Goal: Obtain resource: Obtain resource

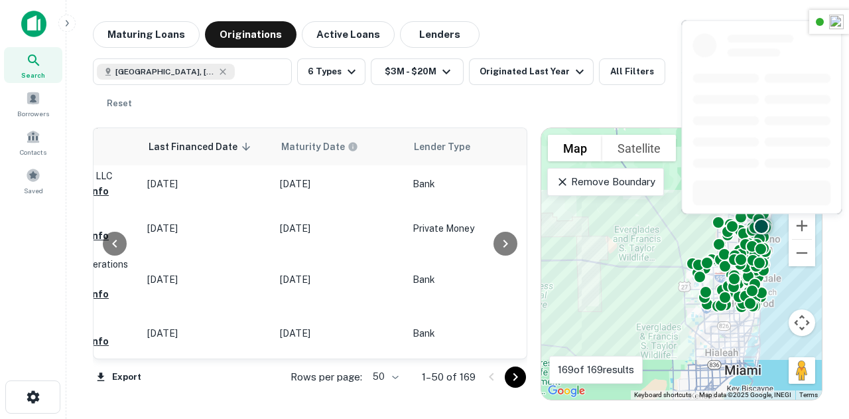
scroll to position [2206, 893]
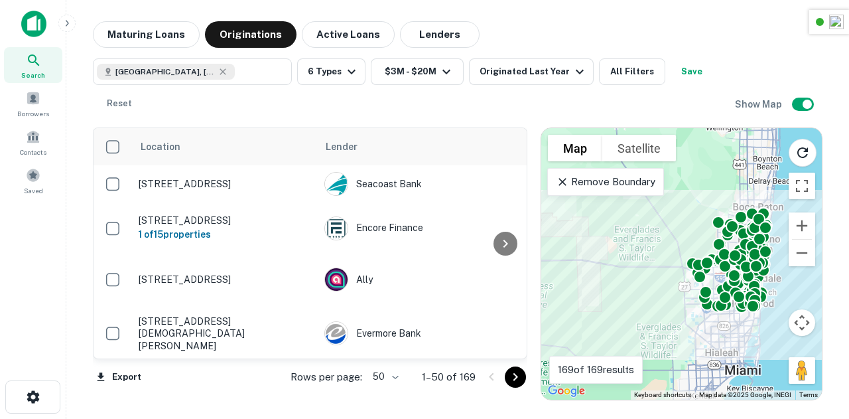
click at [768, 14] on main "Maturing Loans Originations Active Loans Lenders Broward County, FL, USA ​ 6 Ty…" at bounding box center [457, 209] width 783 height 419
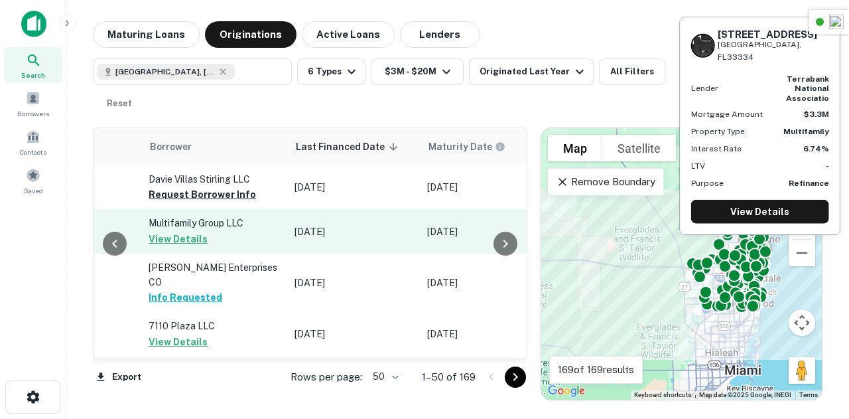
scroll to position [0, 650]
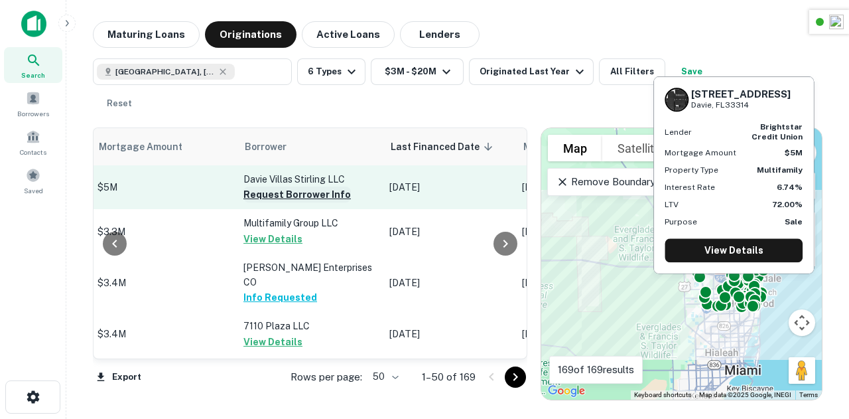
click at [302, 196] on button "Request Borrower Info" at bounding box center [296, 194] width 107 height 16
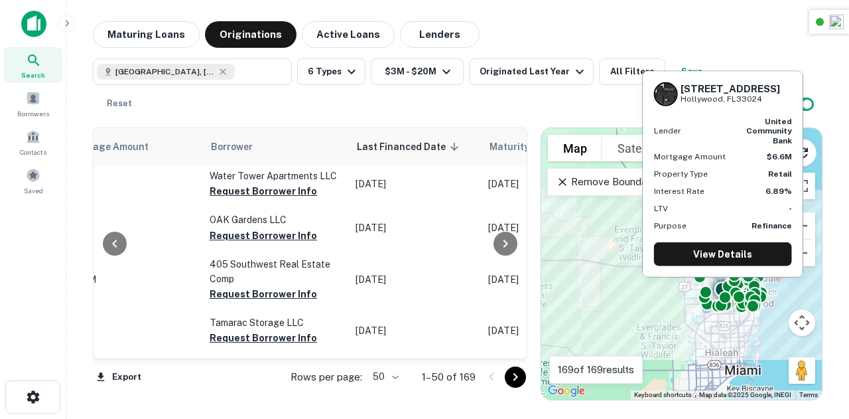
scroll to position [590, 684]
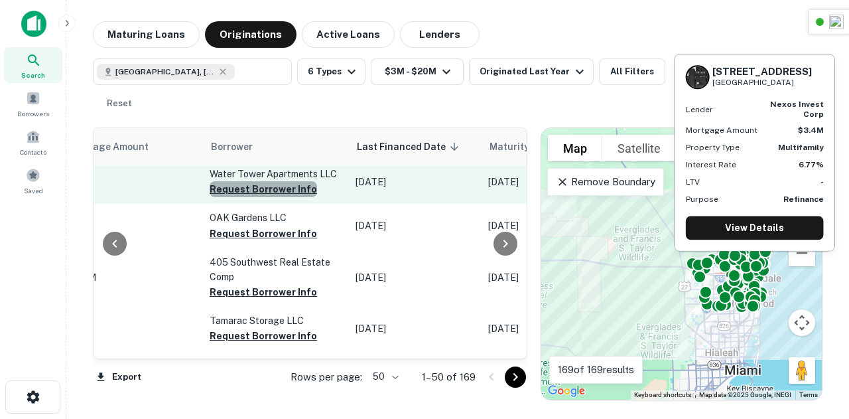
click at [274, 197] on button "Request Borrower Info" at bounding box center [263, 189] width 107 height 16
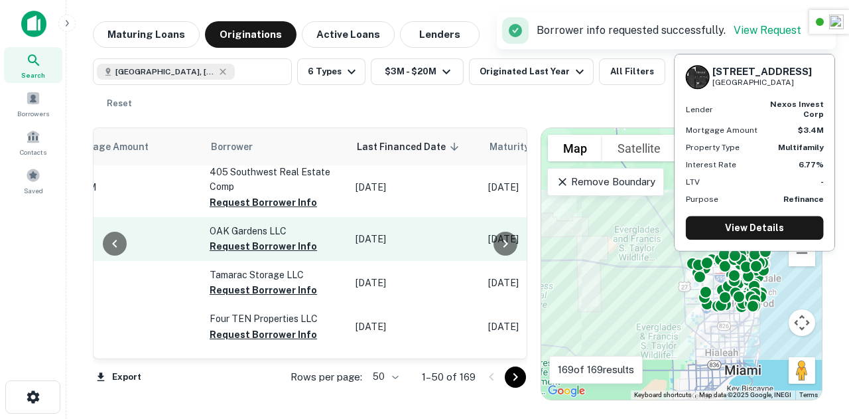
scroll to position [637, 684]
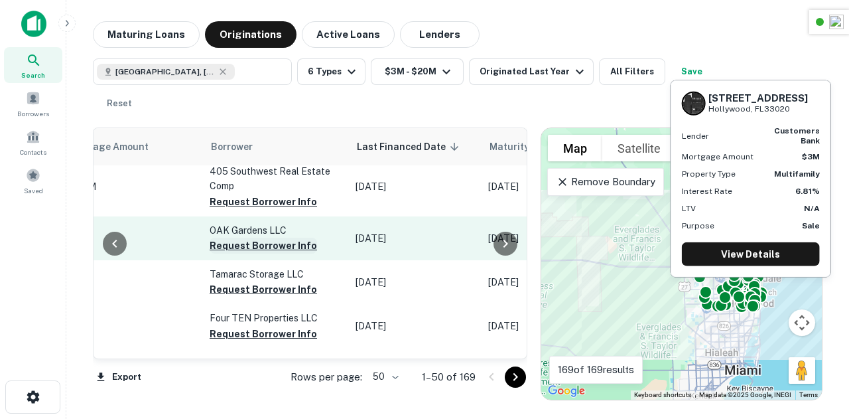
click at [277, 253] on button "Request Borrower Info" at bounding box center [263, 245] width 107 height 16
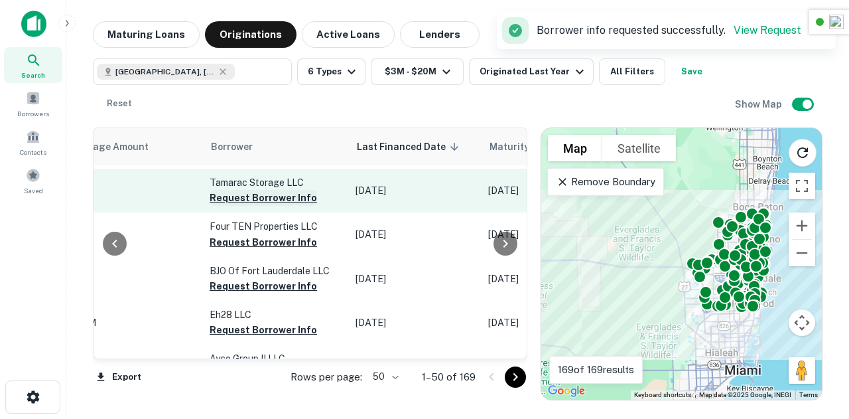
click at [277, 206] on button "Request Borrower Info" at bounding box center [263, 198] width 107 height 16
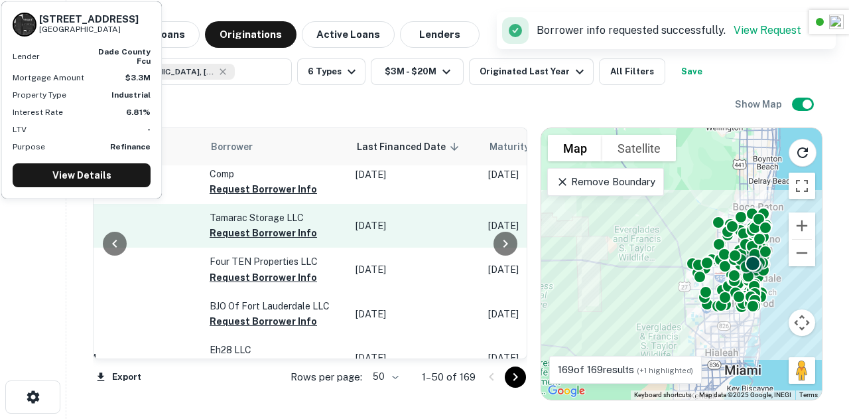
scroll to position [681, 684]
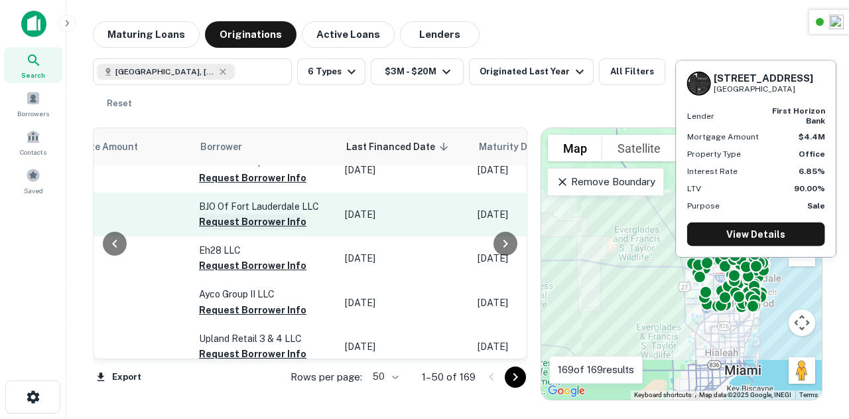
scroll to position [796, 695]
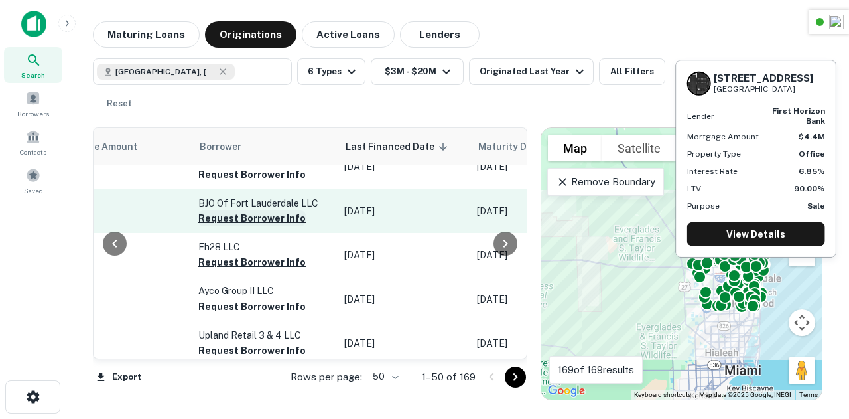
click at [253, 226] on button "Request Borrower Info" at bounding box center [251, 218] width 107 height 16
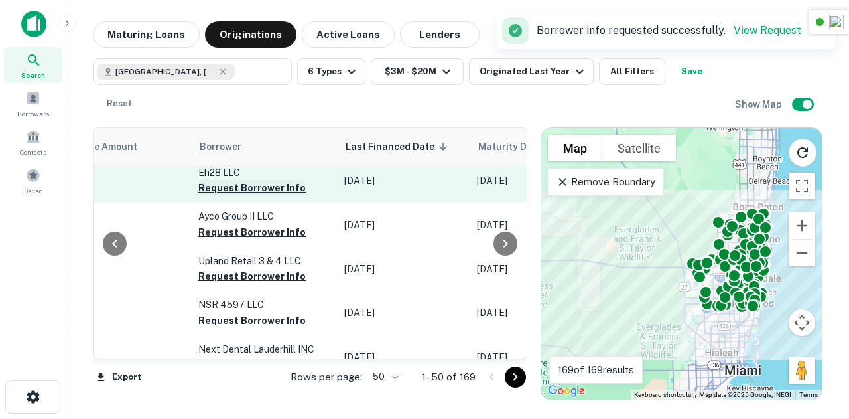
scroll to position [880, 695]
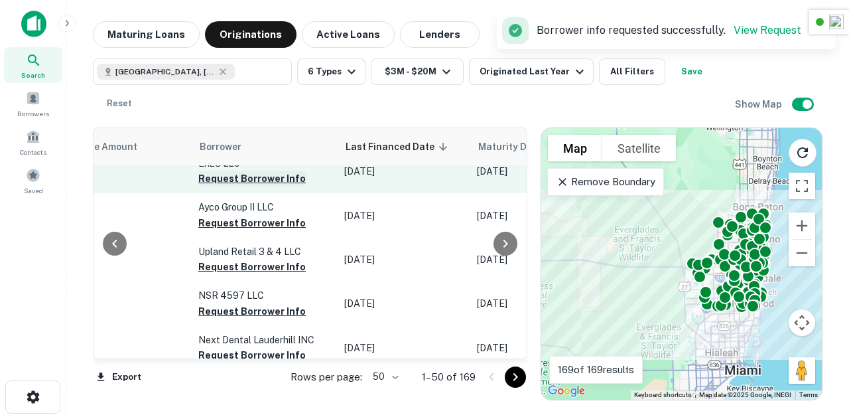
click at [249, 186] on button "Request Borrower Info" at bounding box center [251, 178] width 107 height 16
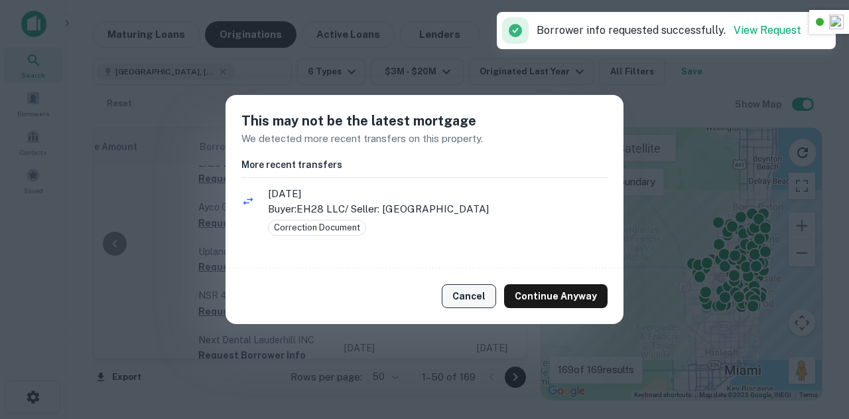
click at [467, 294] on button "Cancel" at bounding box center [469, 296] width 54 height 24
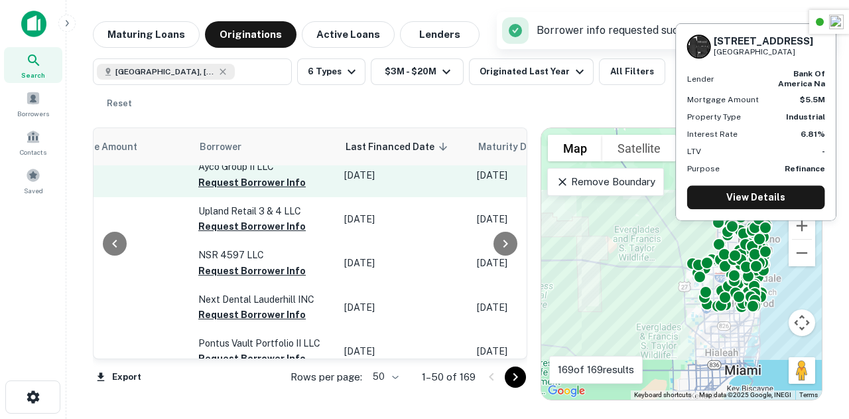
scroll to position [921, 695]
click at [245, 190] on button "Request Borrower Info" at bounding box center [251, 182] width 107 height 16
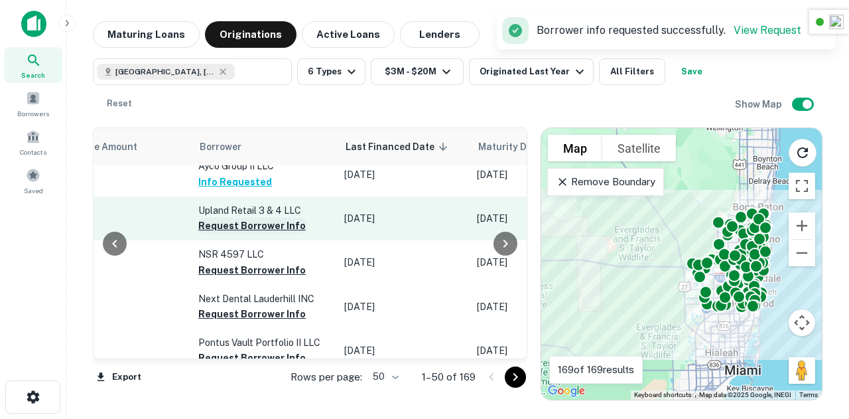
click at [265, 234] on button "Request Borrower Info" at bounding box center [251, 226] width 107 height 16
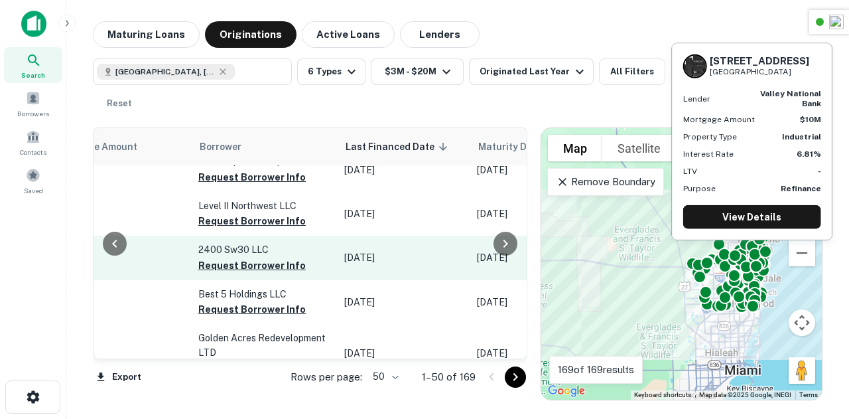
scroll to position [1308, 695]
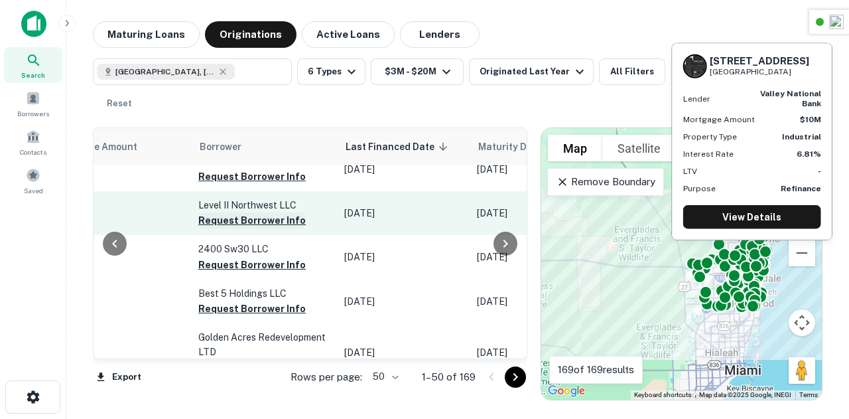
click at [260, 228] on button "Request Borrower Info" at bounding box center [251, 220] width 107 height 16
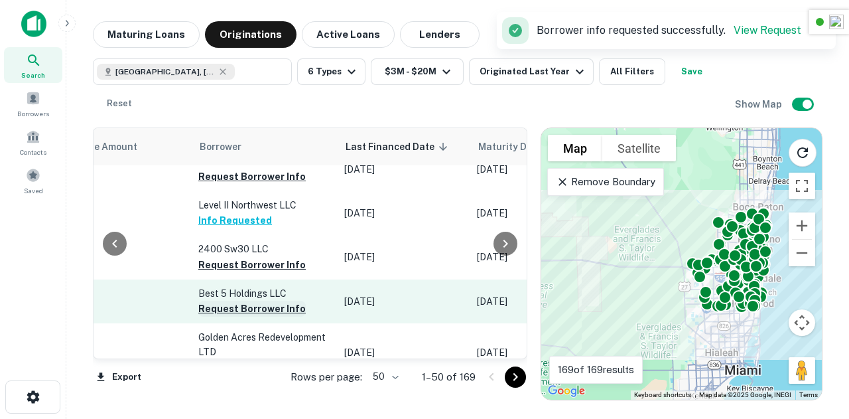
scroll to position [1392, 695]
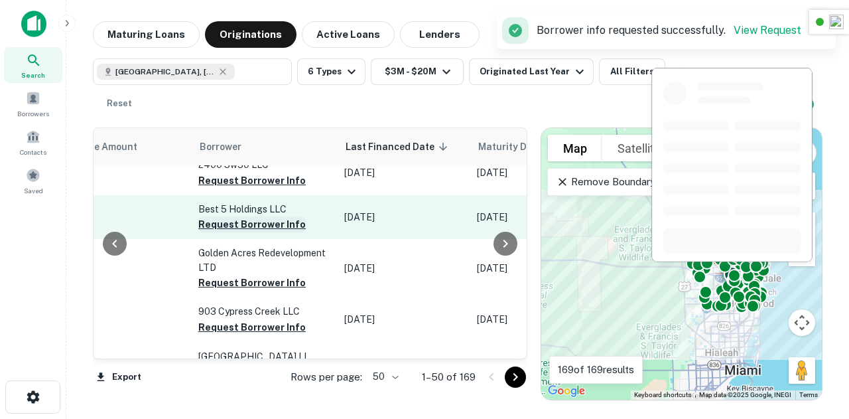
click at [256, 232] on button "Request Borrower Info" at bounding box center [251, 224] width 107 height 16
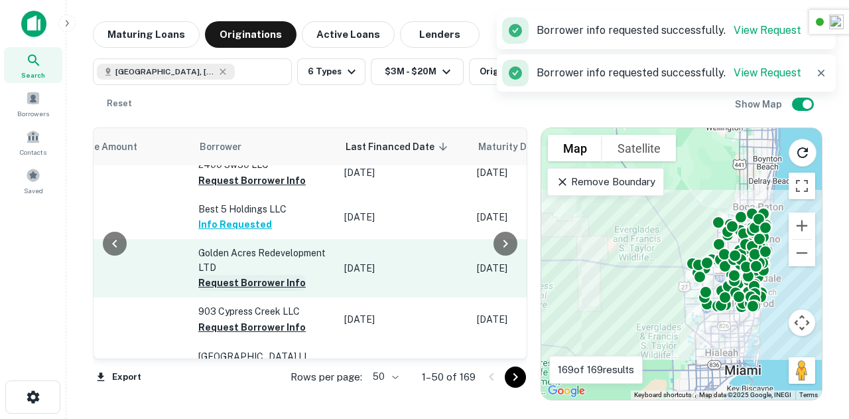
scroll to position [1473, 695]
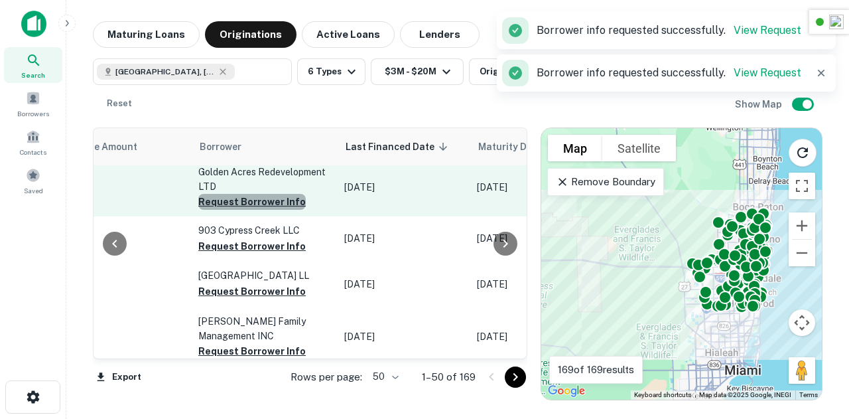
click at [259, 210] on button "Request Borrower Info" at bounding box center [251, 202] width 107 height 16
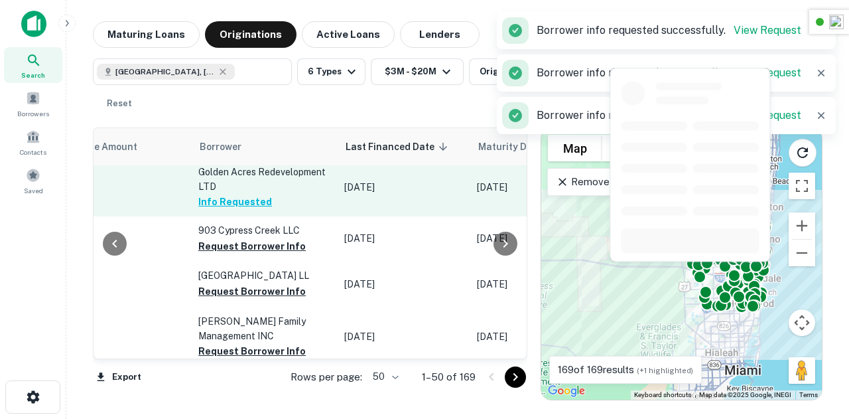
scroll to position [1526, 695]
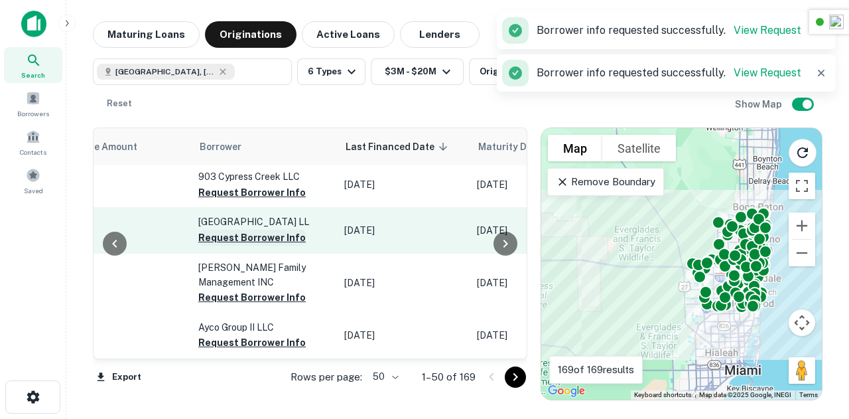
click at [267, 245] on button "Request Borrower Info" at bounding box center [251, 238] width 107 height 16
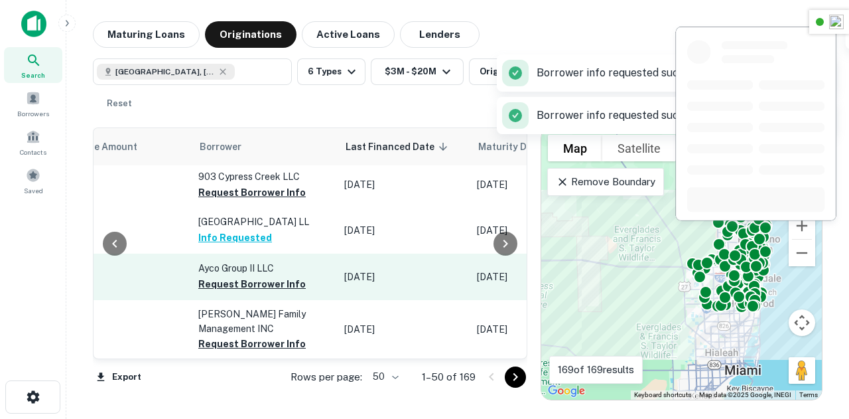
click at [252, 300] on td "Ayco Group II LLC Request Borrower Info" at bounding box center [265, 276] width 146 height 46
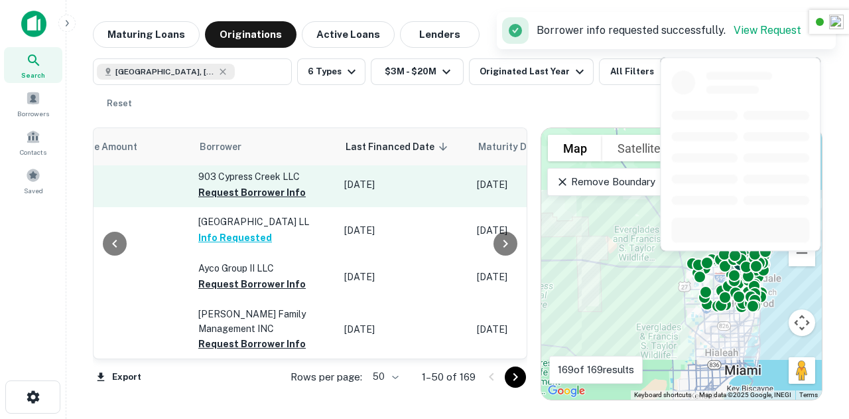
scroll to position [1686, 695]
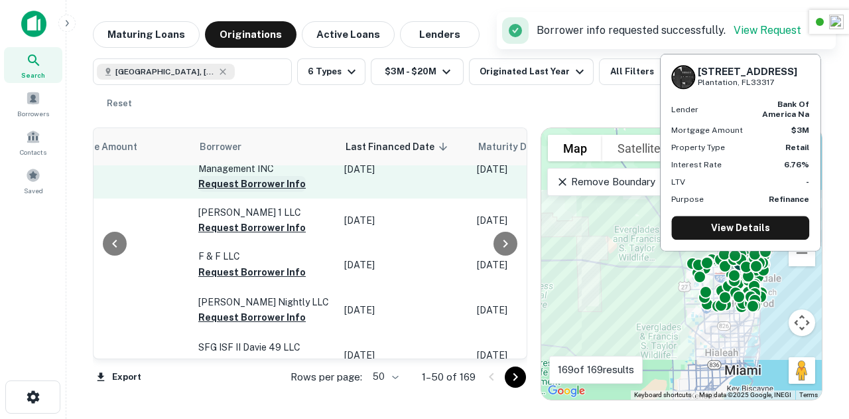
click at [276, 192] on button "Request Borrower Info" at bounding box center [251, 184] width 107 height 16
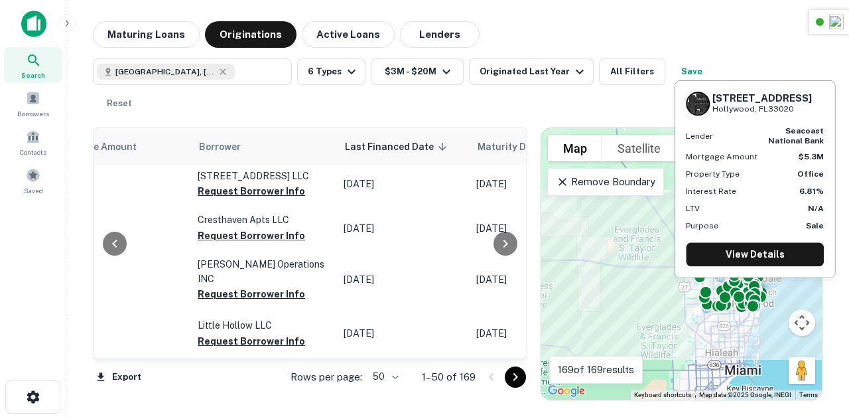
scroll to position [2205, 696]
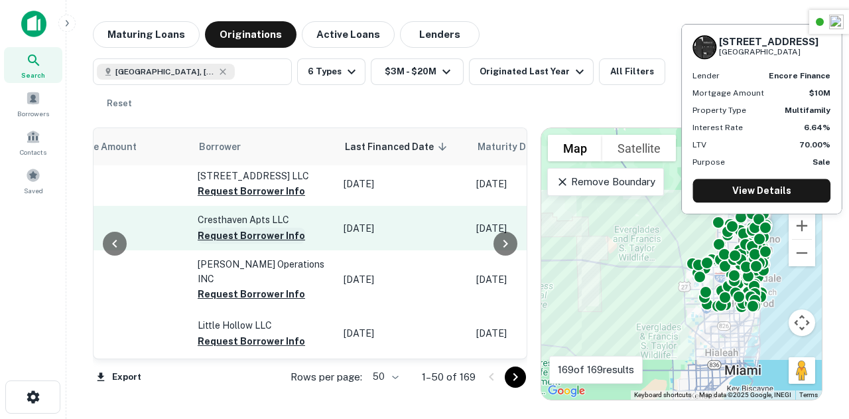
click at [263, 243] on button "Request Borrower Info" at bounding box center [251, 236] width 107 height 16
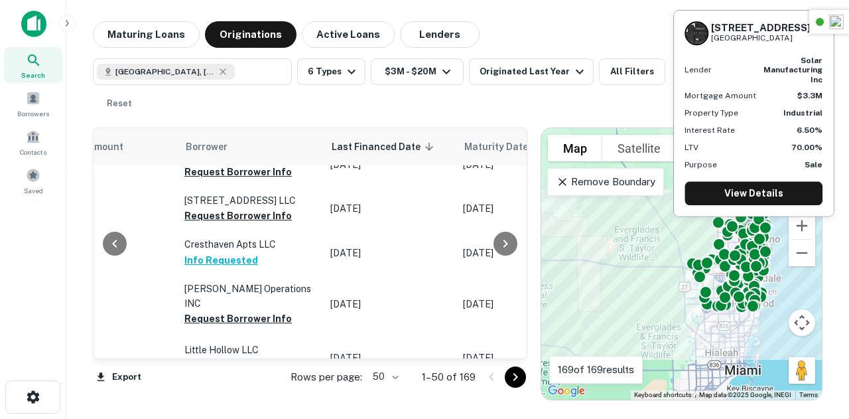
scroll to position [2154, 709]
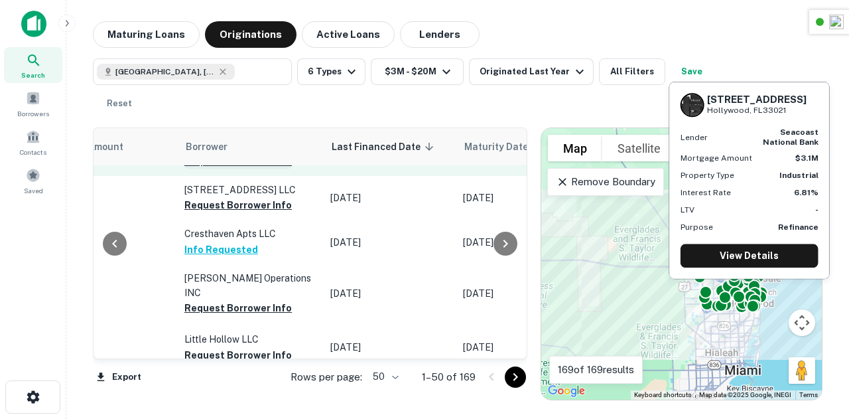
click at [235, 169] on button "Request Borrower Info" at bounding box center [237, 161] width 107 height 16
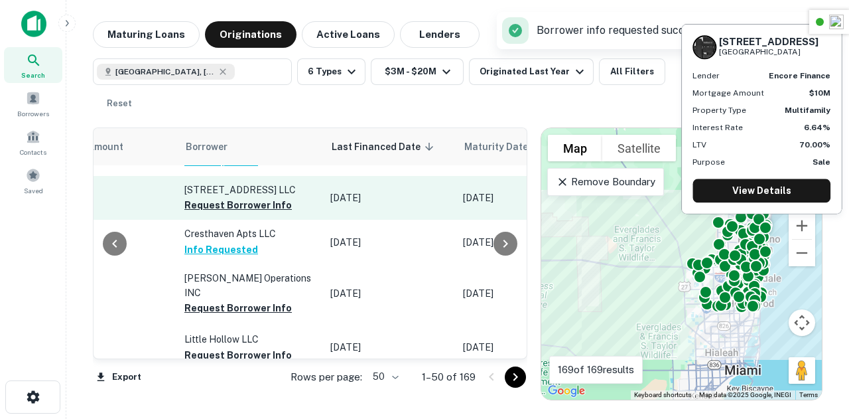
scroll to position [2238, 709]
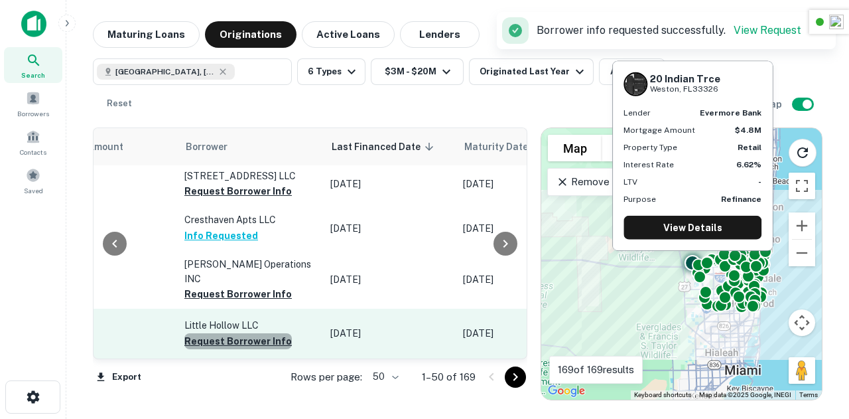
click at [232, 337] on button "Request Borrower Info" at bounding box center [237, 341] width 107 height 16
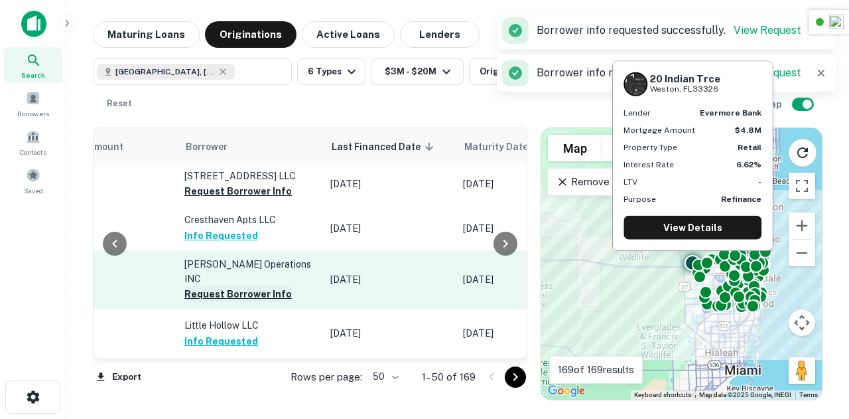
click at [252, 293] on button "Request Borrower Info" at bounding box center [237, 294] width 107 height 16
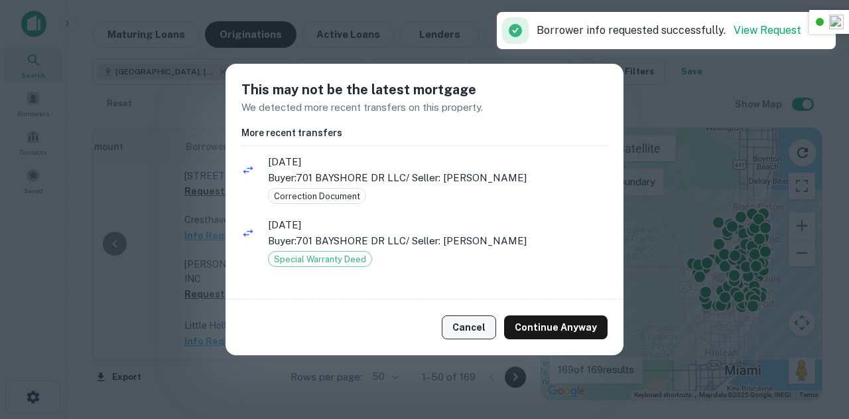
click at [476, 325] on button "Cancel" at bounding box center [469, 327] width 54 height 24
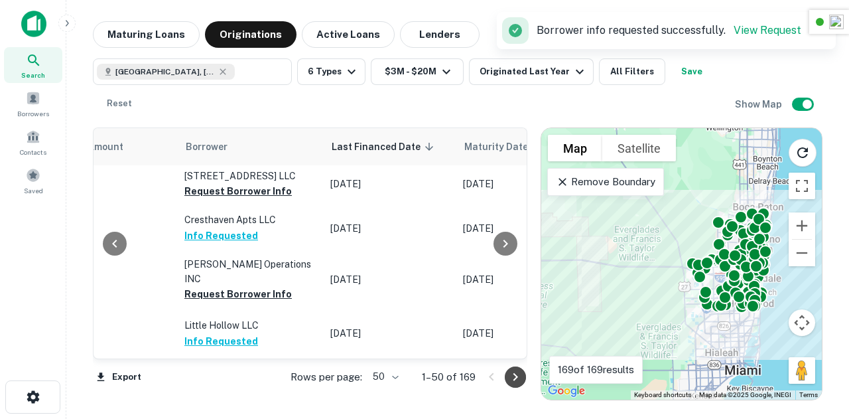
click at [521, 375] on icon "Go to next page" at bounding box center [515, 377] width 16 height 16
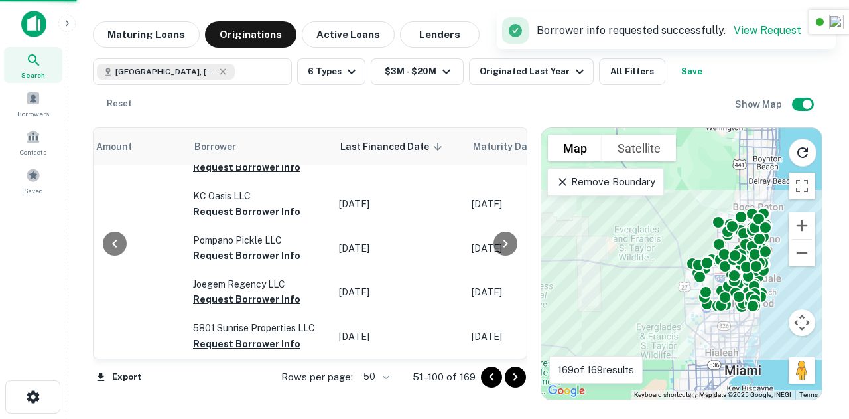
scroll to position [2177, 709]
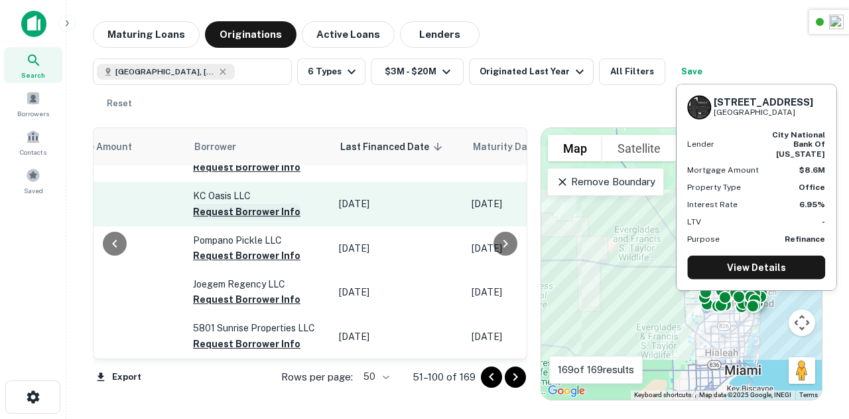
click at [225, 204] on button "Request Borrower Info" at bounding box center [246, 212] width 107 height 16
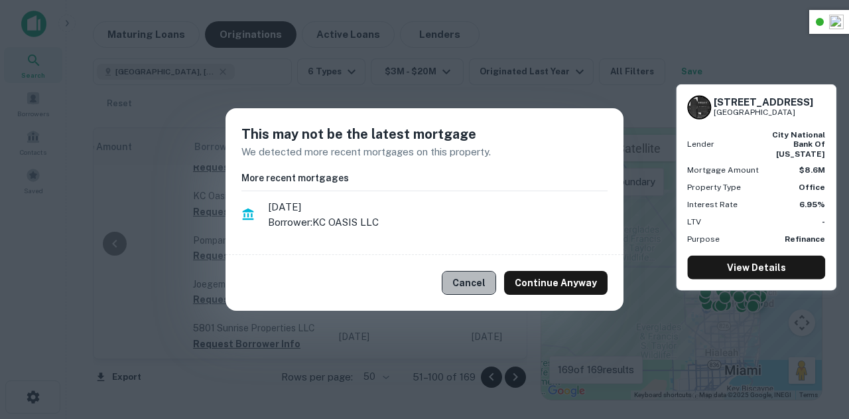
click at [462, 291] on button "Cancel" at bounding box center [469, 283] width 54 height 24
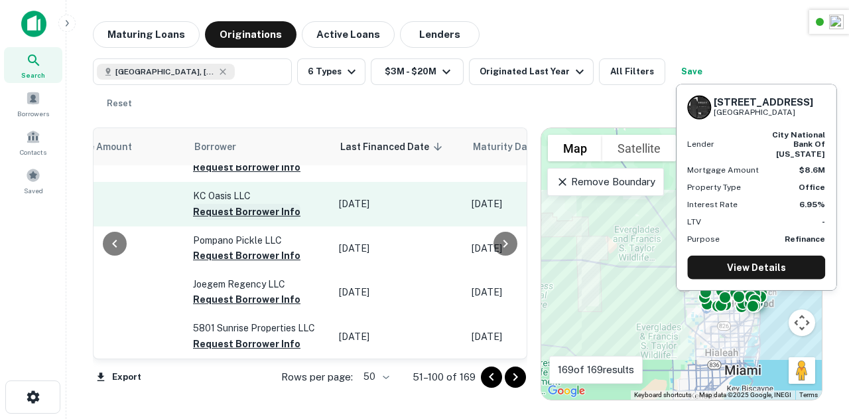
click at [241, 204] on button "Request Borrower Info" at bounding box center [246, 212] width 107 height 16
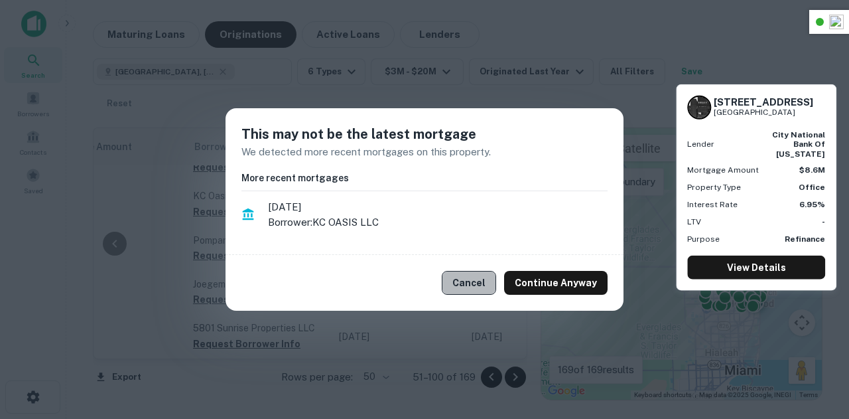
click at [484, 279] on button "Cancel" at bounding box center [469, 283] width 54 height 24
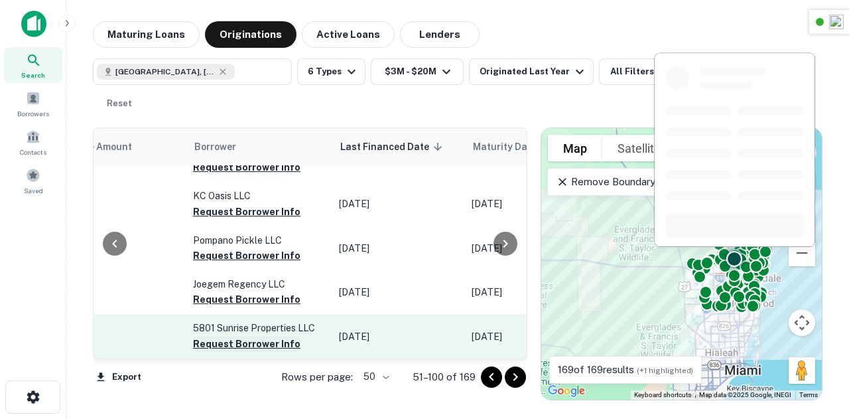
click at [253, 336] on button "Request Borrower Info" at bounding box center [246, 344] width 107 height 16
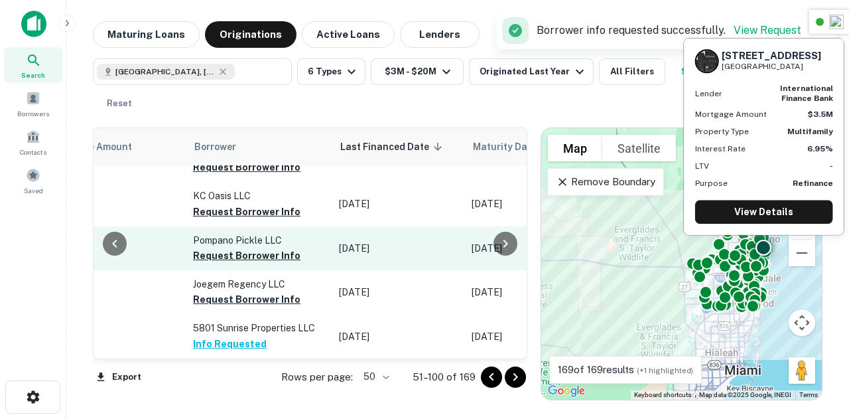
click at [253, 291] on button "Request Borrower Info" at bounding box center [246, 299] width 107 height 16
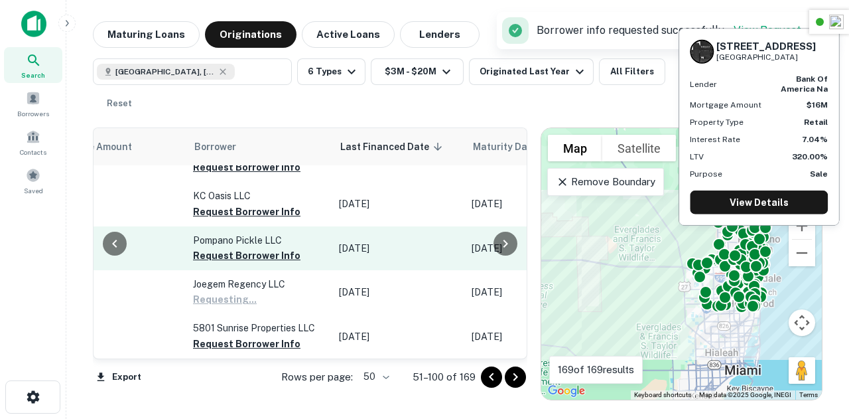
scroll to position [2185, 709]
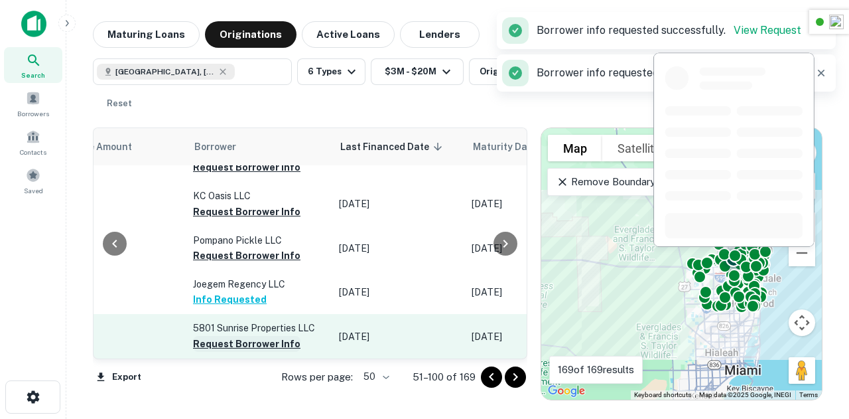
click at [248, 336] on button "Request Borrower Info" at bounding box center [246, 344] width 107 height 16
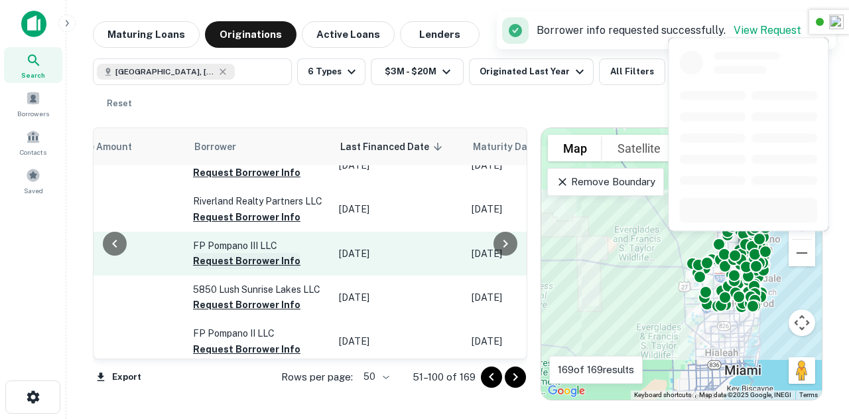
scroll to position [0, 709]
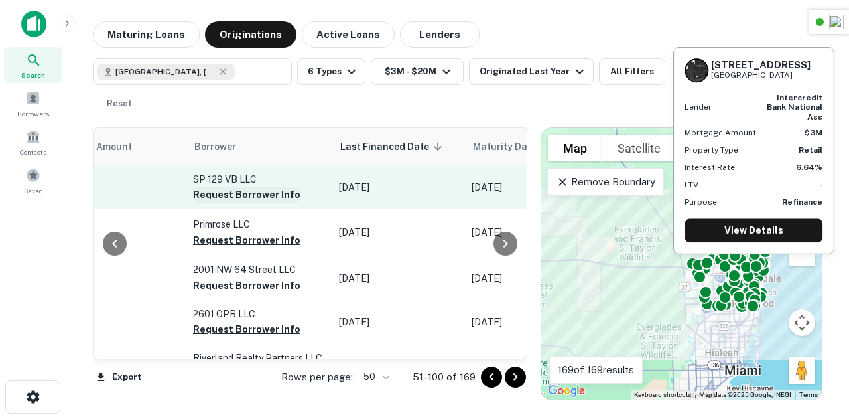
click at [242, 193] on button "Request Borrower Info" at bounding box center [246, 194] width 107 height 16
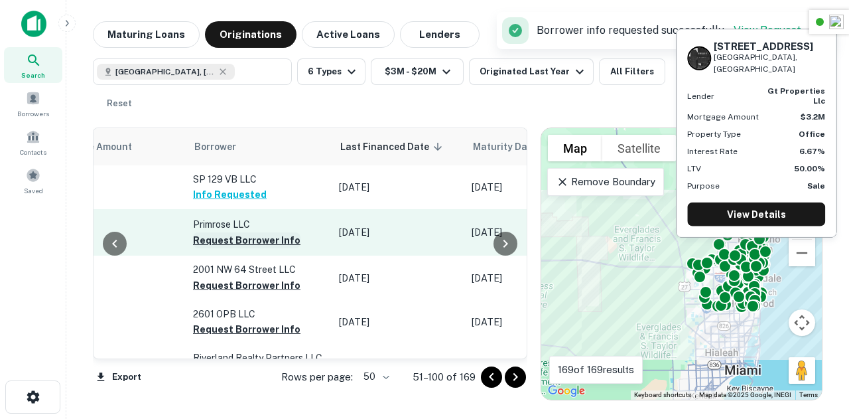
click at [239, 235] on button "Request Borrower Info" at bounding box center [246, 240] width 107 height 16
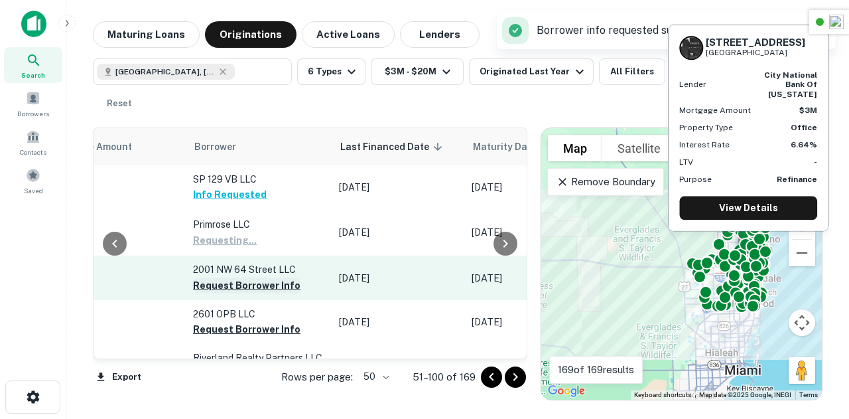
click at [246, 283] on button "Request Borrower Info" at bounding box center [246, 285] width 107 height 16
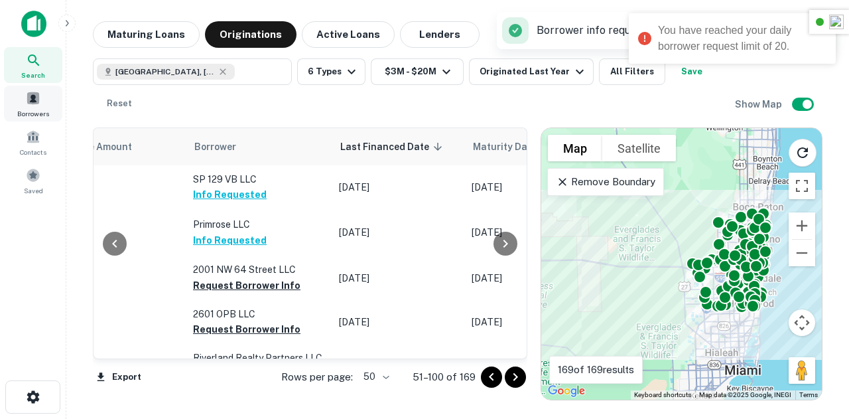
click at [32, 98] on span at bounding box center [33, 98] width 15 height 15
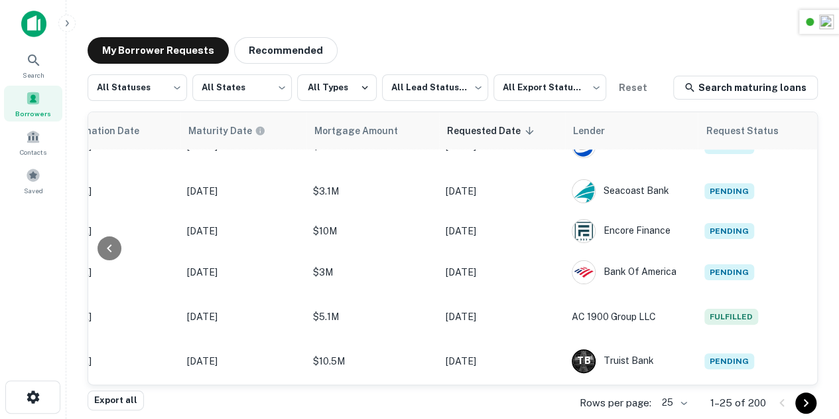
scroll to position [0, 706]
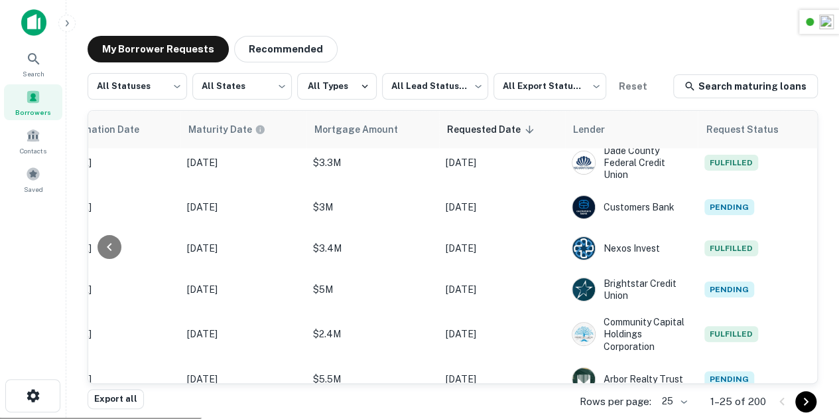
scroll to position [817, 706]
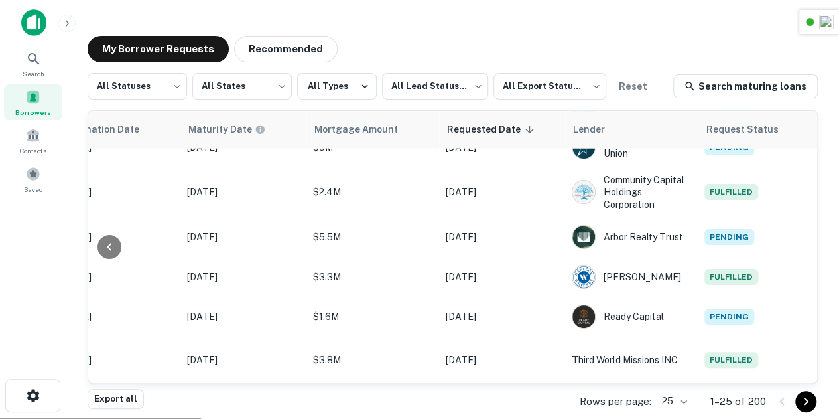
click at [814, 407] on button "Go to next page" at bounding box center [805, 401] width 21 height 21
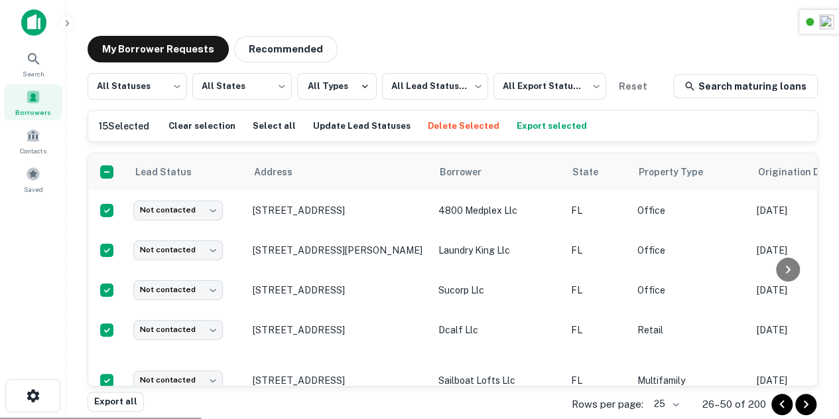
click at [781, 403] on icon "Go to previous page" at bounding box center [781, 403] width 5 height 8
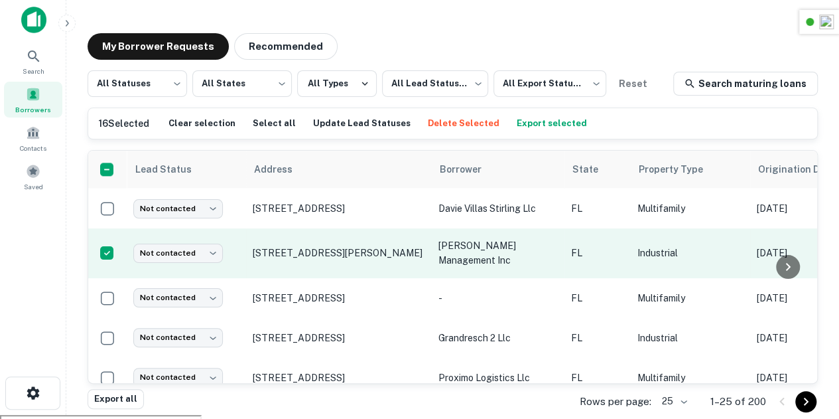
scroll to position [857, 0]
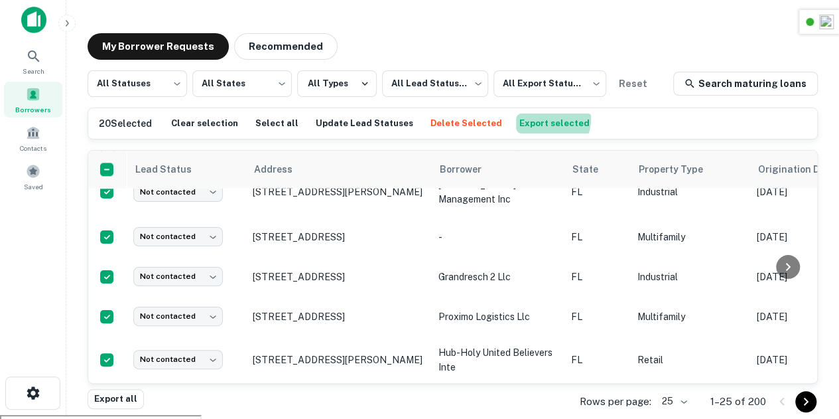
click at [521, 119] on button "Export selected" at bounding box center [554, 123] width 77 height 20
